Goal: Task Accomplishment & Management: Manage account settings

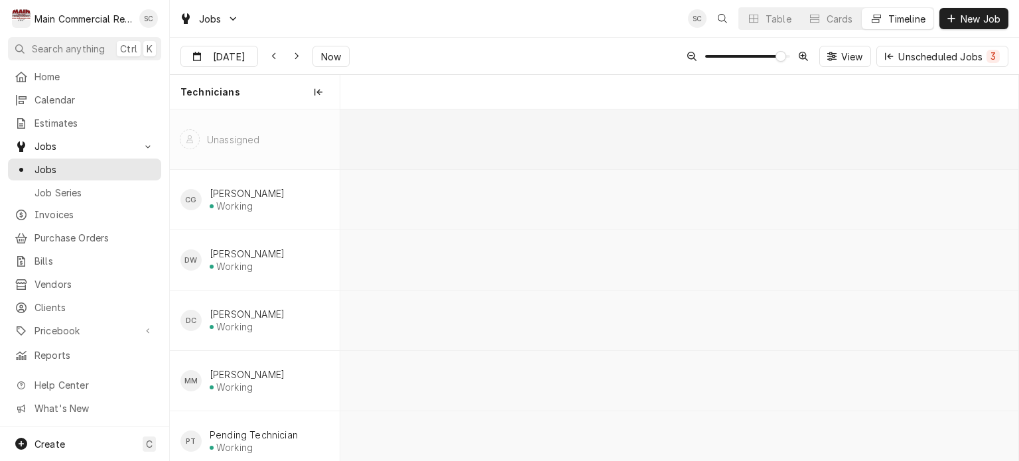
scroll to position [0, 13154]
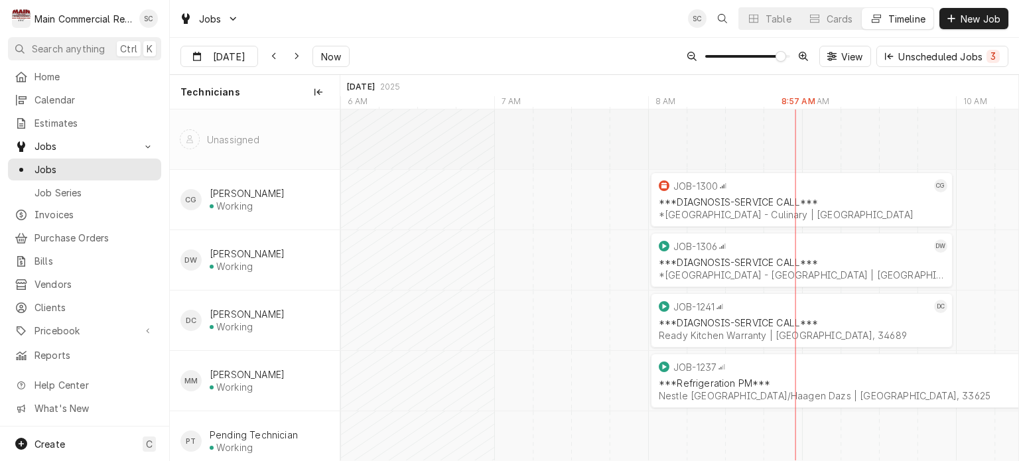
drag, startPoint x: 533, startPoint y: 19, endPoint x: 544, endPoint y: 34, distance: 18.6
click at [533, 19] on div "Jobs SC Table Cards Timeline New Job" at bounding box center [594, 18] width 849 height 37
click at [545, 46] on div "Aug 27 Aug 27 Now View Unscheduled Jobs 3" at bounding box center [594, 56] width 849 height 37
click at [541, 31] on div "Jobs SC Table Cards Timeline New Job" at bounding box center [594, 18] width 849 height 37
click at [549, 64] on div "Aug 27 Aug 27 Now View Unscheduled Jobs 3" at bounding box center [594, 56] width 849 height 37
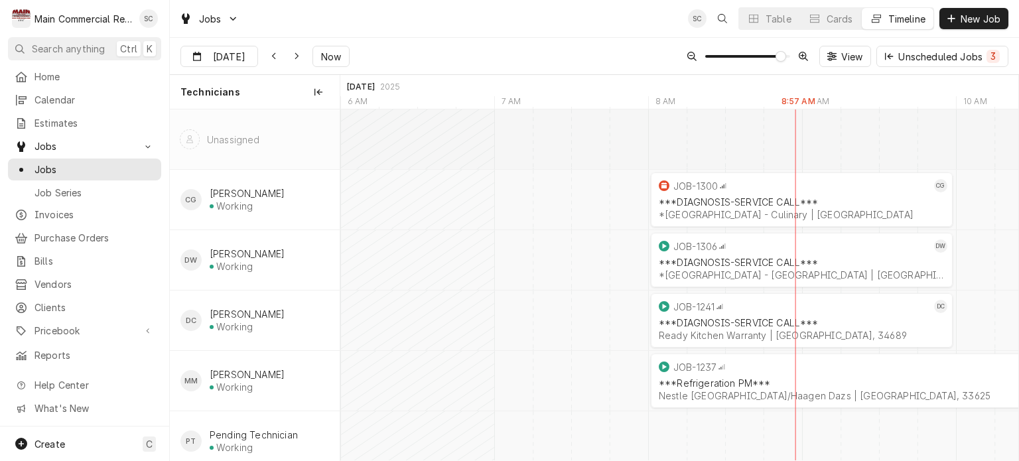
click at [544, 39] on div "Aug 27 Aug 27 Now View Unscheduled Jobs 3" at bounding box center [594, 56] width 849 height 37
click at [519, 31] on div "Jobs SC Table Cards Timeline New Job" at bounding box center [594, 18] width 849 height 37
click at [760, 17] on button "Table" at bounding box center [769, 18] width 60 height 21
click at [757, 15] on div "Dynamic Content Wrapper" at bounding box center [753, 18] width 13 height 13
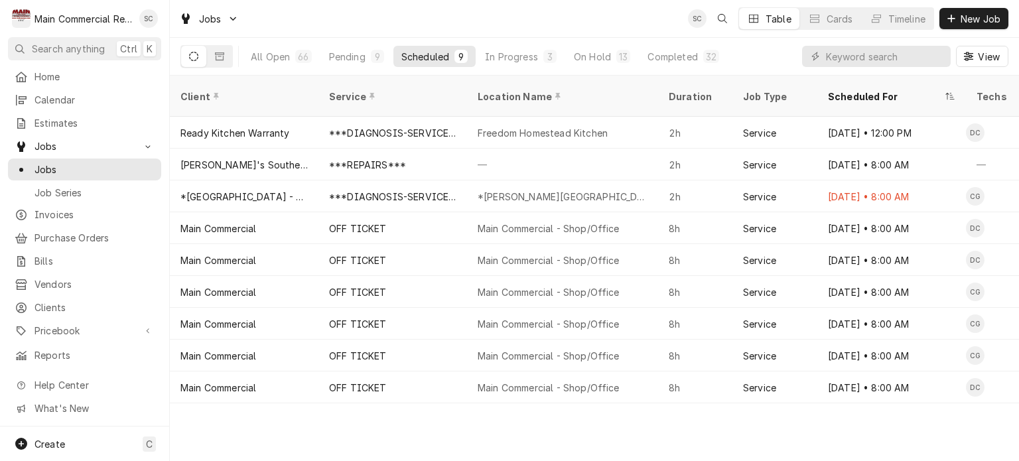
click at [753, 421] on div "Client Service Location Name Duration Job Type Scheduled For Techs Status Label…" at bounding box center [594, 268] width 849 height 385
click at [367, 50] on button "Pending 9" at bounding box center [356, 56] width 71 height 21
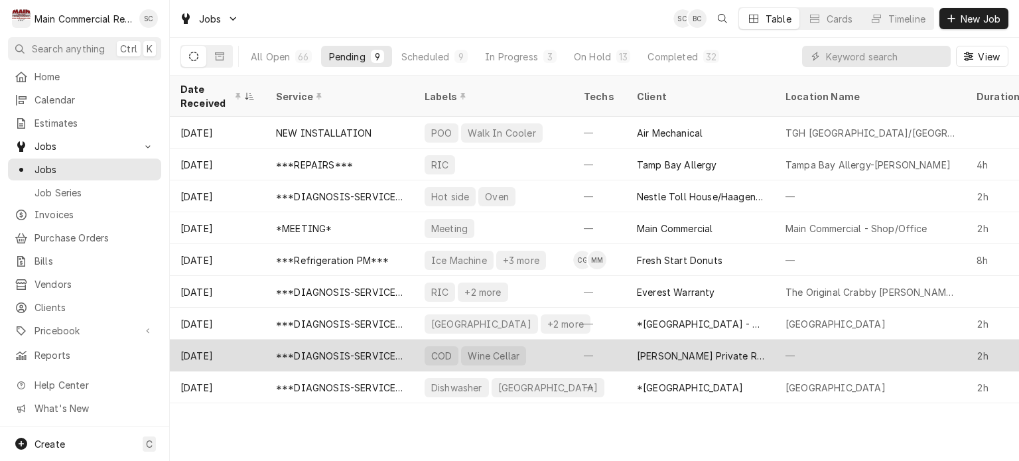
click at [397, 349] on div "***DIAGNOSIS-SERVICE CALL***" at bounding box center [339, 356] width 127 height 14
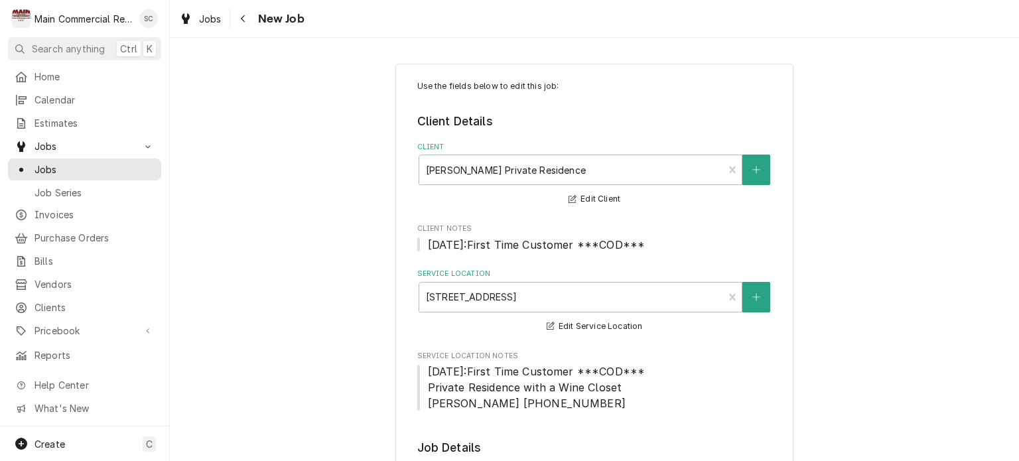
type textarea "x"
click at [243, 18] on icon "Navigate back" at bounding box center [243, 18] width 6 height 9
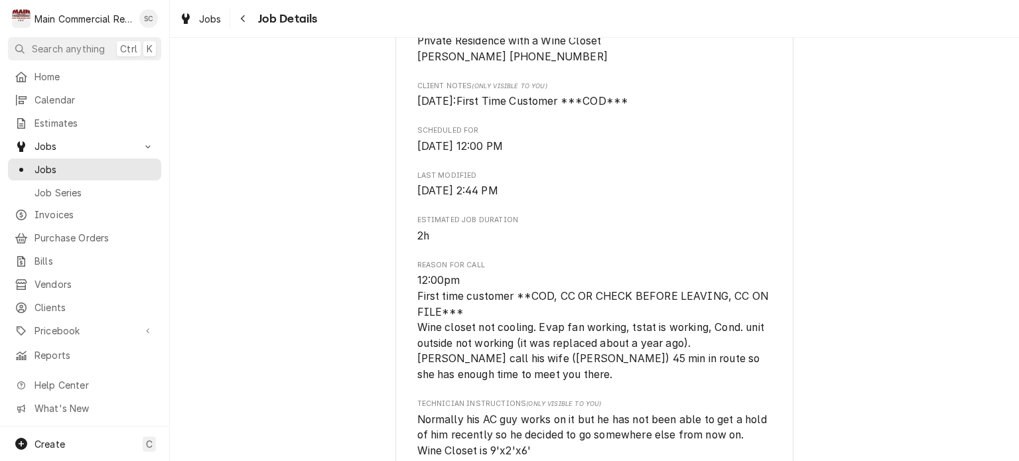
scroll to position [729, 0]
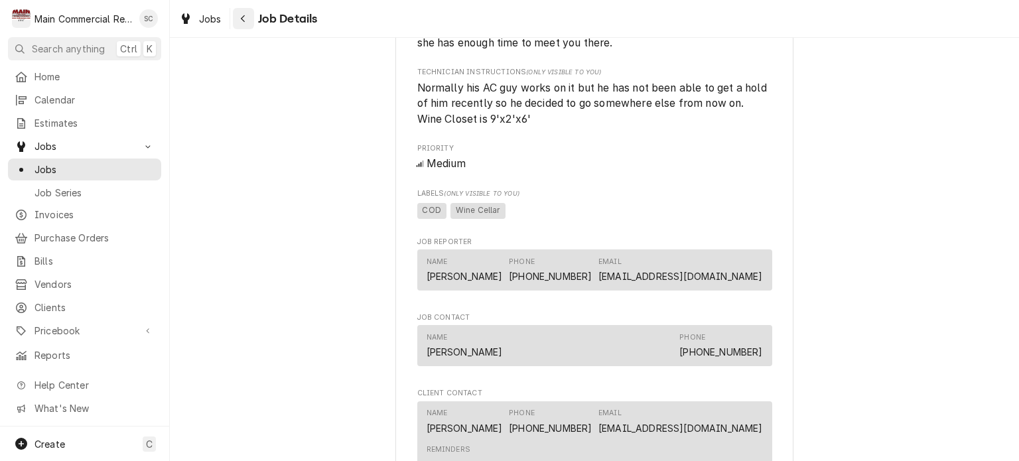
click at [241, 15] on icon "Navigate back" at bounding box center [243, 18] width 6 height 9
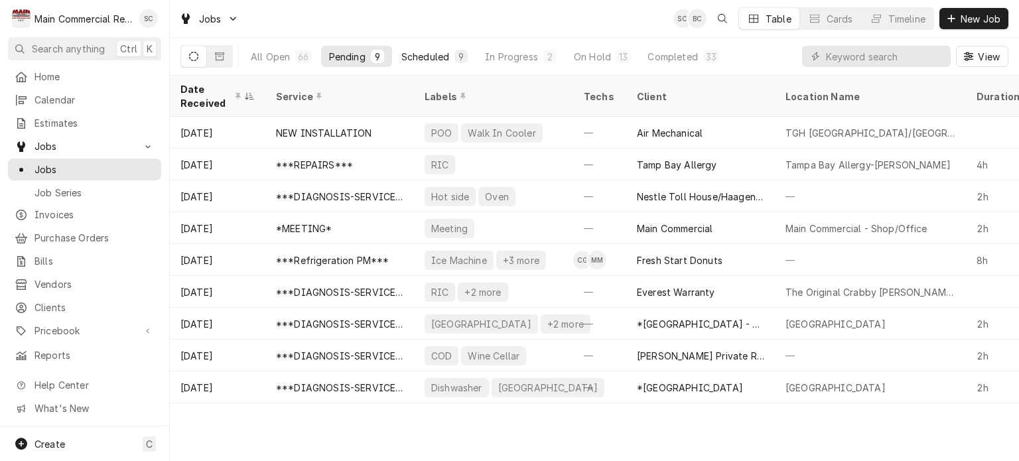
click at [434, 60] on div "Scheduled" at bounding box center [425, 57] width 48 height 14
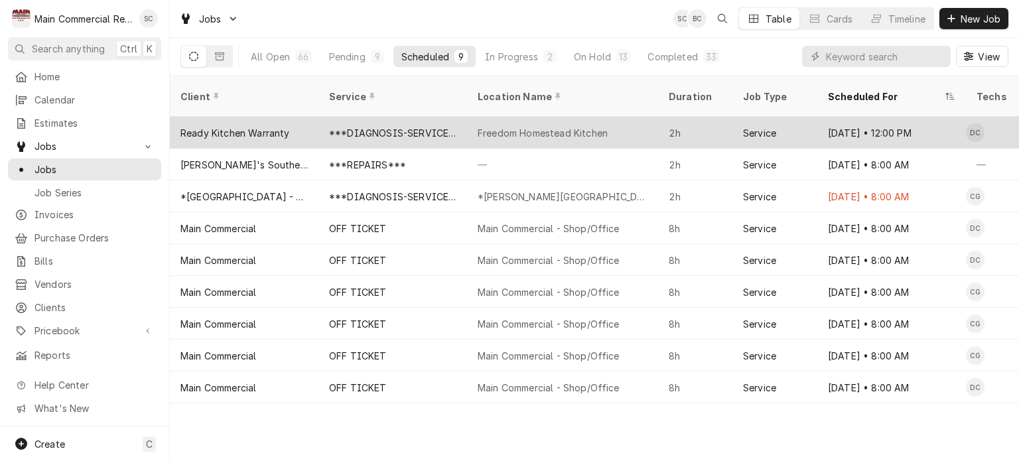
click at [501, 126] on div "Freedom Homestead Kitchen" at bounding box center [542, 133] width 130 height 14
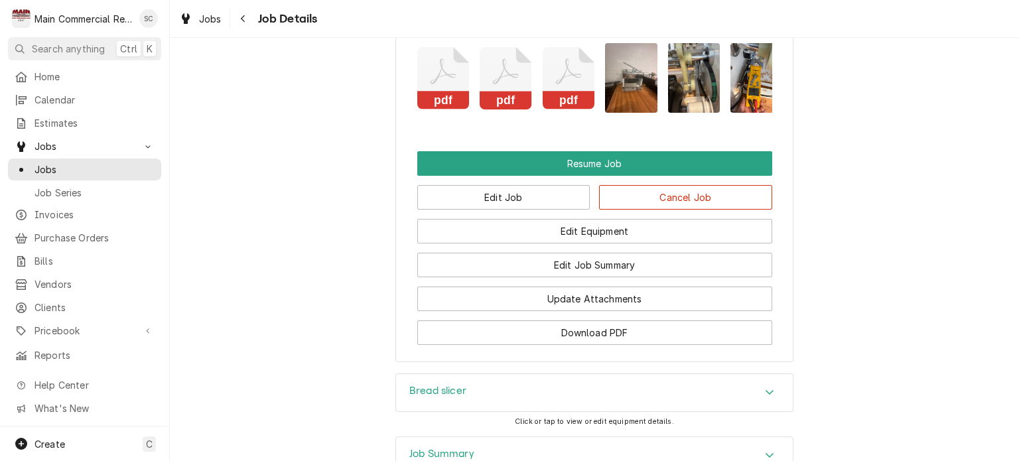
scroll to position [2056, 0]
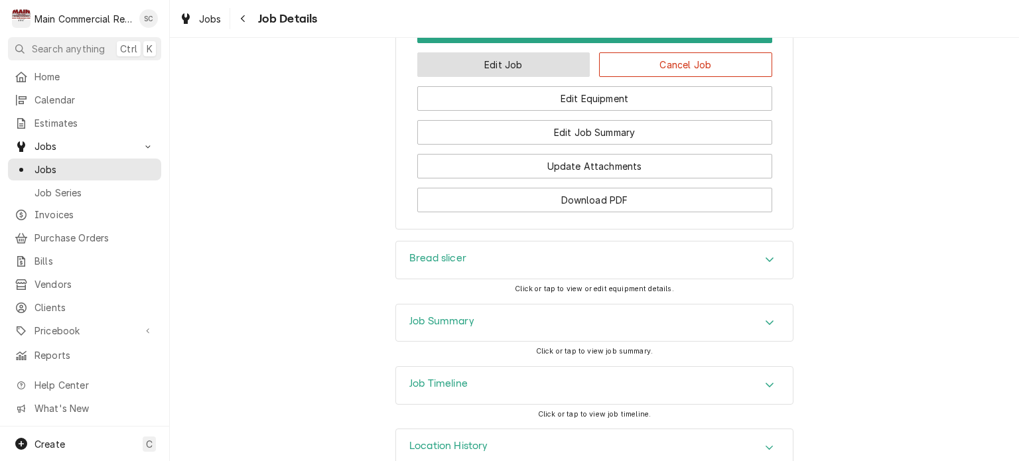
click at [536, 77] on button "Edit Job" at bounding box center [503, 64] width 173 height 25
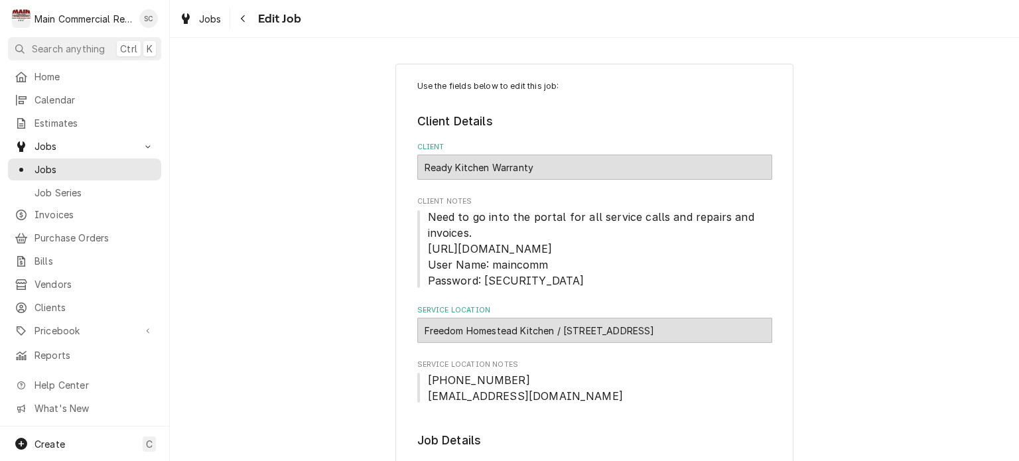
type textarea "x"
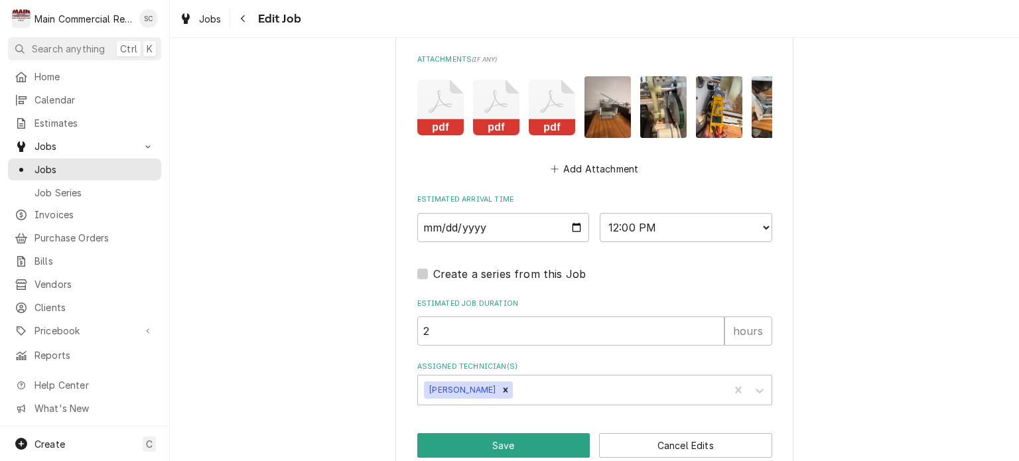
scroll to position [1621, 0]
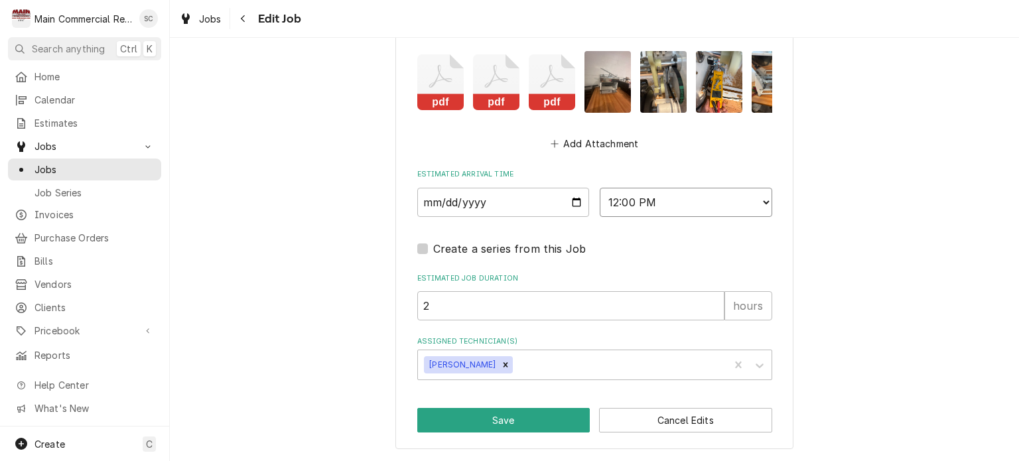
click at [660, 208] on select "AM / PM 6:00 AM 6:15 AM 6:30 AM 6:45 AM 7:00 AM 7:15 AM 7:30 AM 7:45 AM 8:00 AM…" at bounding box center [685, 202] width 172 height 29
select select "09:45:00"
click at [599, 188] on select "AM / PM 6:00 AM 6:15 AM 6:30 AM 6:45 AM 7:00 AM 7:15 AM 7:30 AM 7:45 AM 8:00 AM…" at bounding box center [685, 202] width 172 height 29
click at [549, 421] on button "Save" at bounding box center [503, 420] width 173 height 25
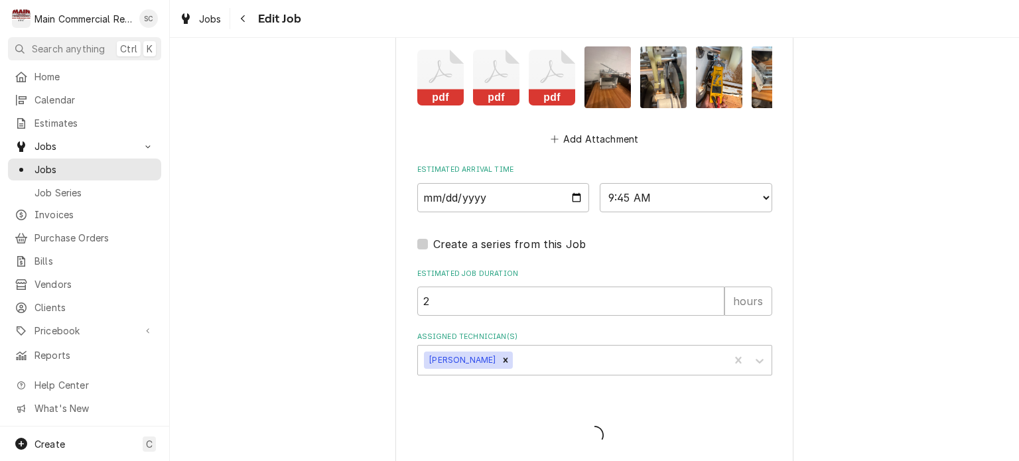
type textarea "x"
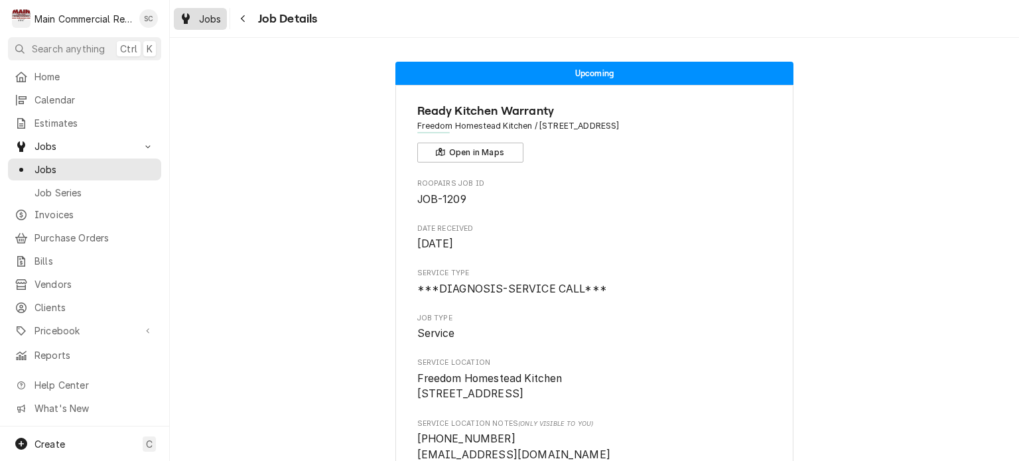
click at [204, 27] on link "Jobs" at bounding box center [200, 19] width 53 height 22
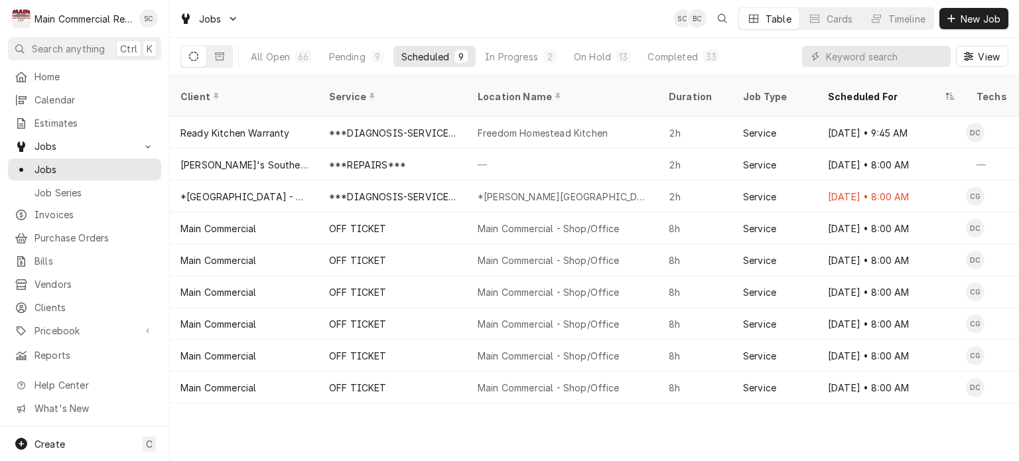
click at [655, 434] on div "Client Service Location Name Duration Job Type Scheduled For Techs Status Label…" at bounding box center [594, 268] width 849 height 385
click at [881, 416] on div "Client Service Location Name Duration Job Type Scheduled For Techs Status Label…" at bounding box center [594, 268] width 849 height 385
click at [882, 416] on div "Client Service Location Name Duration Job Type Scheduled For Techs Status Label…" at bounding box center [594, 268] width 849 height 385
click at [610, 58] on button "On Hold 13" at bounding box center [602, 56] width 72 height 21
